Goal: Task Accomplishment & Management: Complete application form

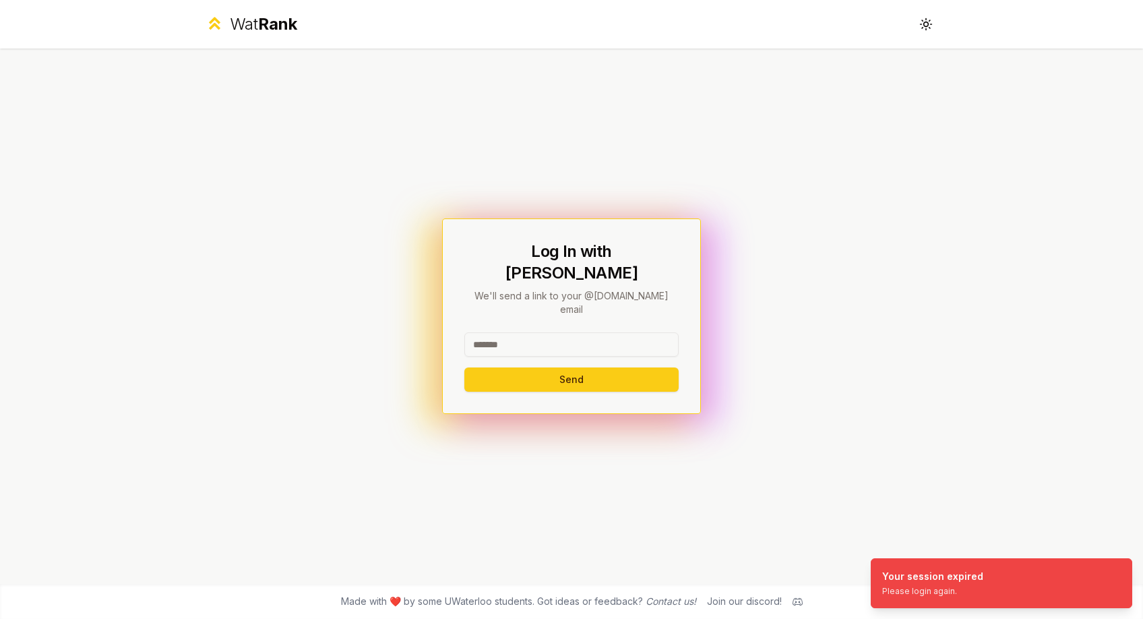
click at [612, 332] on input at bounding box center [572, 344] width 214 height 24
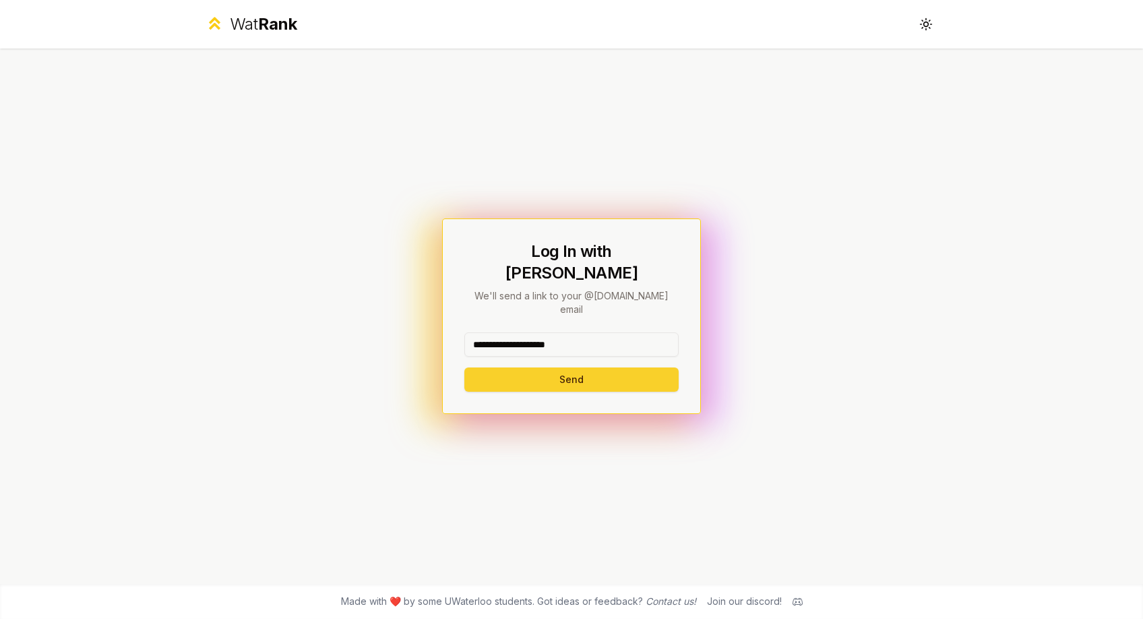
click at [593, 370] on button "Send" at bounding box center [572, 379] width 214 height 24
type input "********"
click at [505, 367] on button "Send" at bounding box center [572, 379] width 214 height 24
